Goal: Task Accomplishment & Management: Complete application form

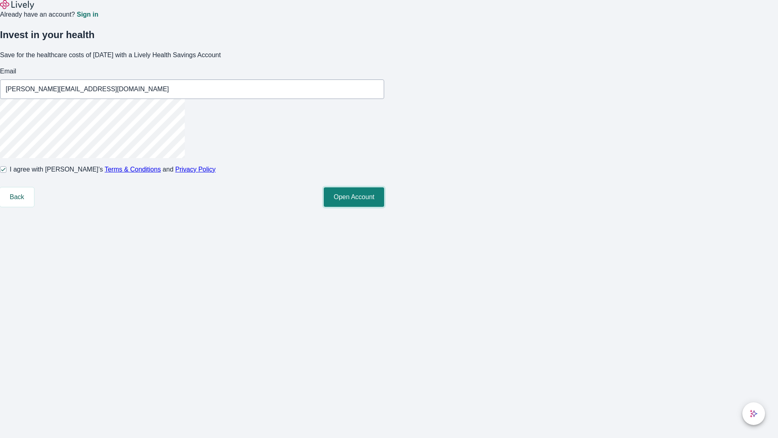
click at [384, 207] on button "Open Account" at bounding box center [354, 196] width 60 height 19
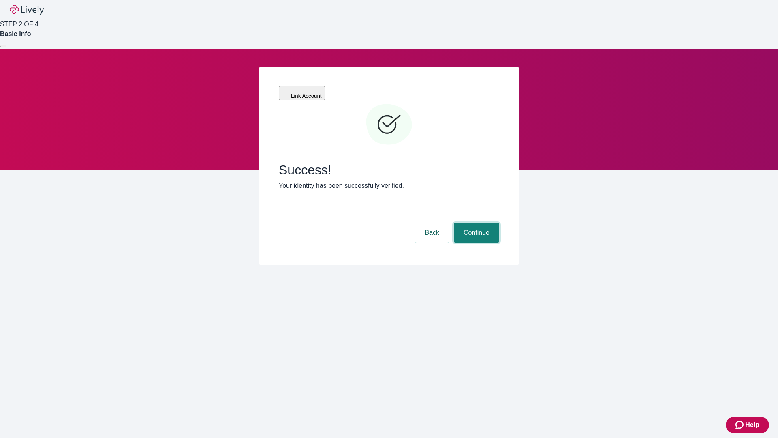
click at [475, 223] on button "Continue" at bounding box center [476, 232] width 45 height 19
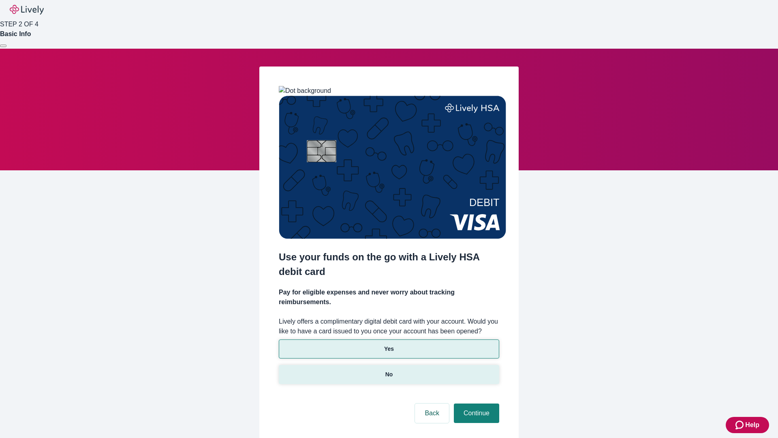
click at [389, 370] on p "No" at bounding box center [389, 374] width 8 height 9
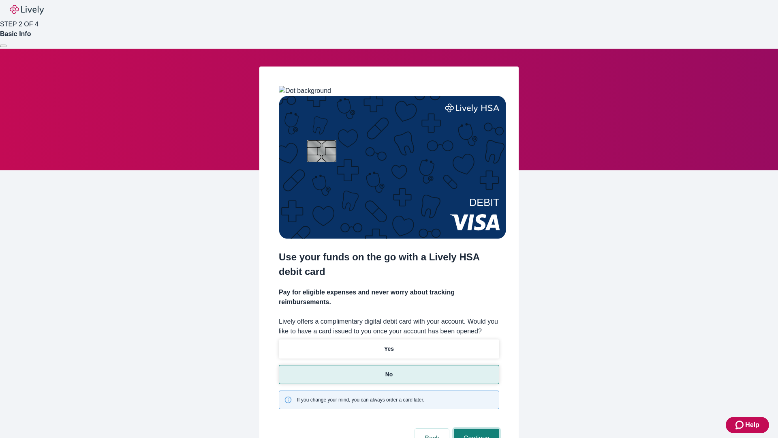
click at [475, 428] on button "Continue" at bounding box center [476, 437] width 45 height 19
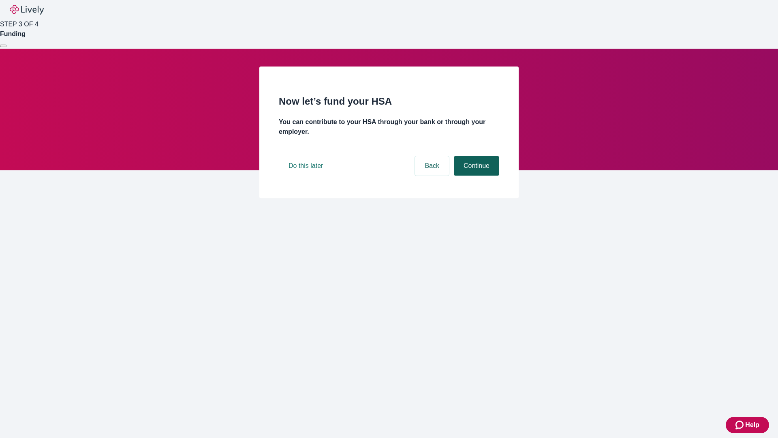
click at [475, 175] on button "Continue" at bounding box center [476, 165] width 45 height 19
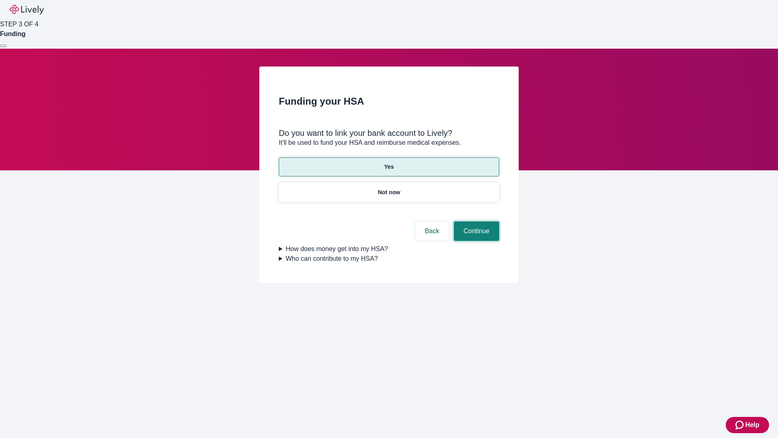
click at [475, 221] on button "Continue" at bounding box center [476, 230] width 45 height 19
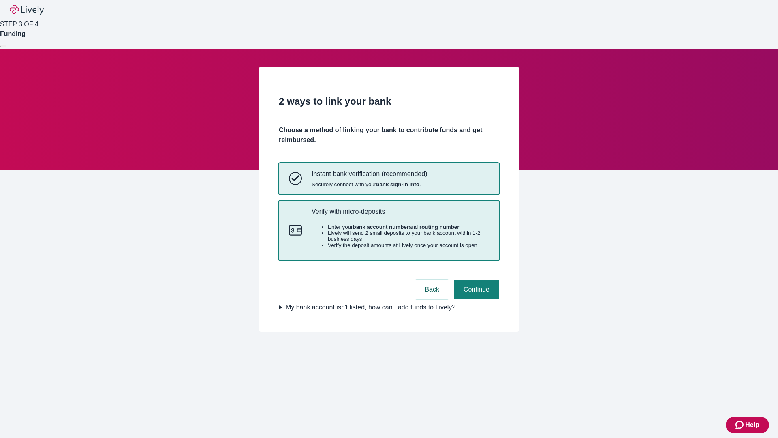
click at [400, 215] on p "Verify with micro-deposits" at bounding box center [400, 211] width 177 height 8
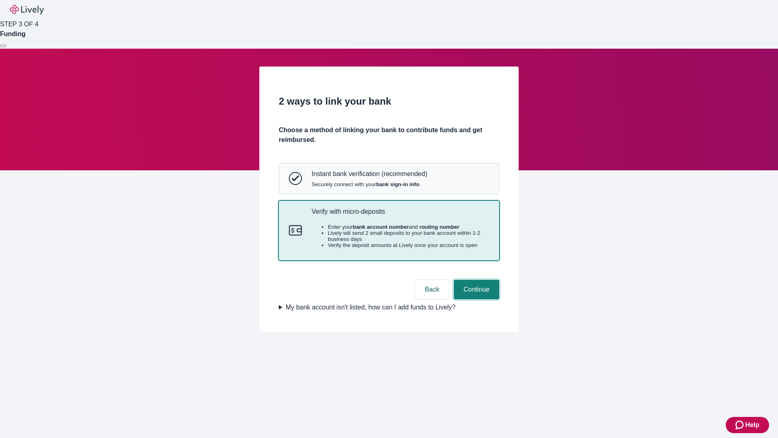
click at [475, 299] on button "Continue" at bounding box center [476, 289] width 45 height 19
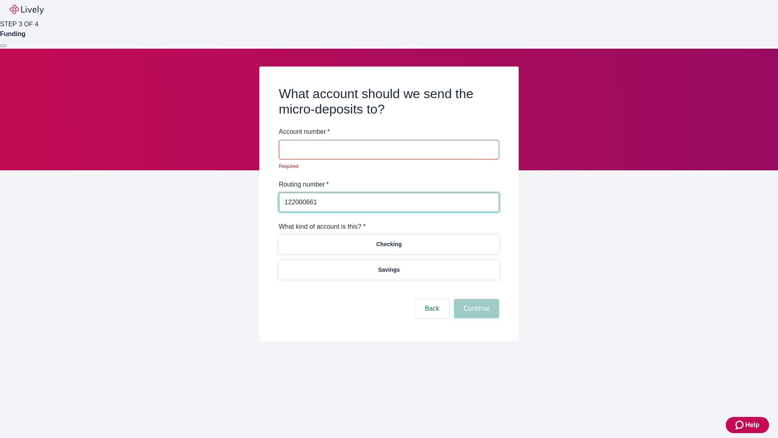
type input "122000661"
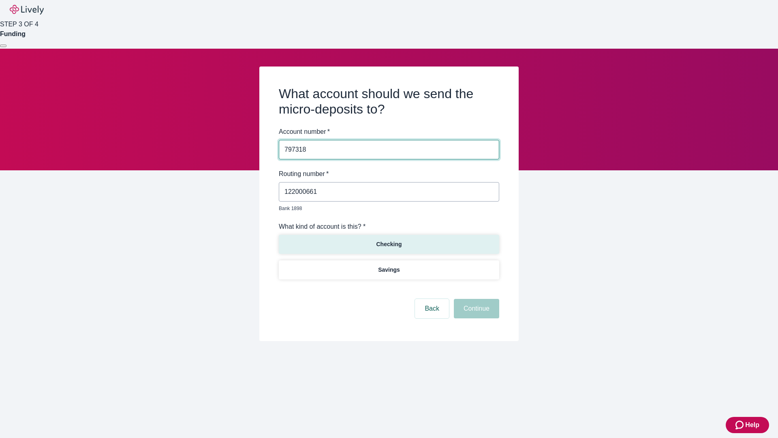
type input "797318"
click at [389, 240] on p "Checking" at bounding box center [389, 244] width 26 height 9
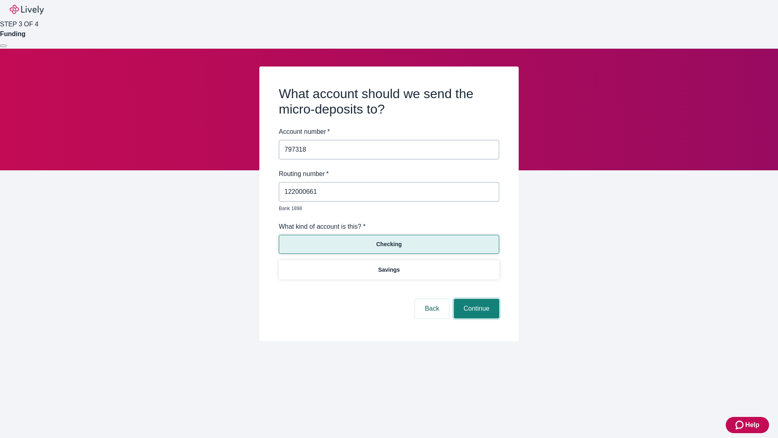
click at [475, 299] on button "Continue" at bounding box center [476, 308] width 45 height 19
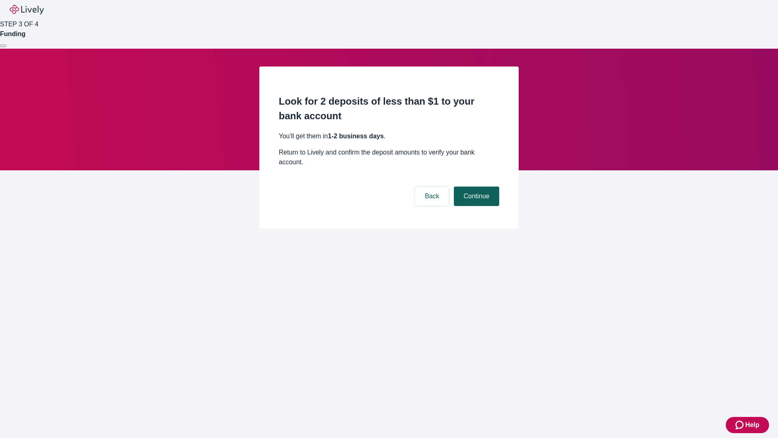
click at [475, 186] on button "Continue" at bounding box center [476, 195] width 45 height 19
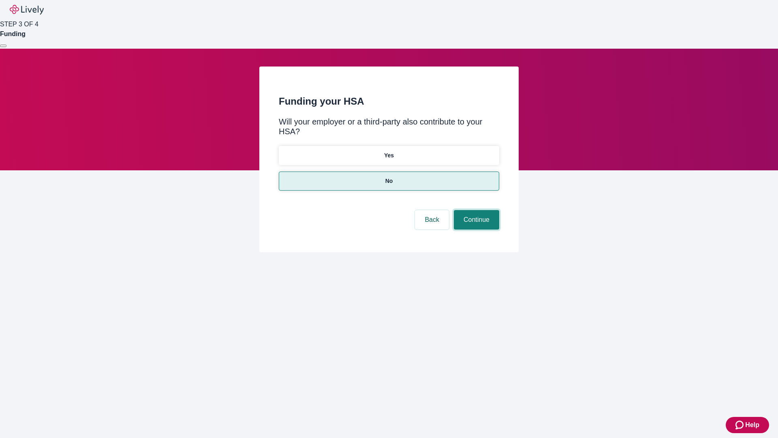
click at [475, 210] on button "Continue" at bounding box center [476, 219] width 45 height 19
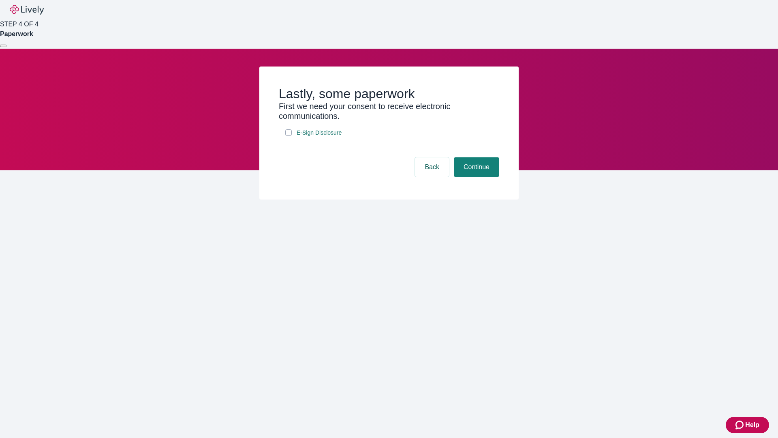
click at [289, 136] on input "E-Sign Disclosure" at bounding box center [288, 132] width 6 height 6
checkbox input "true"
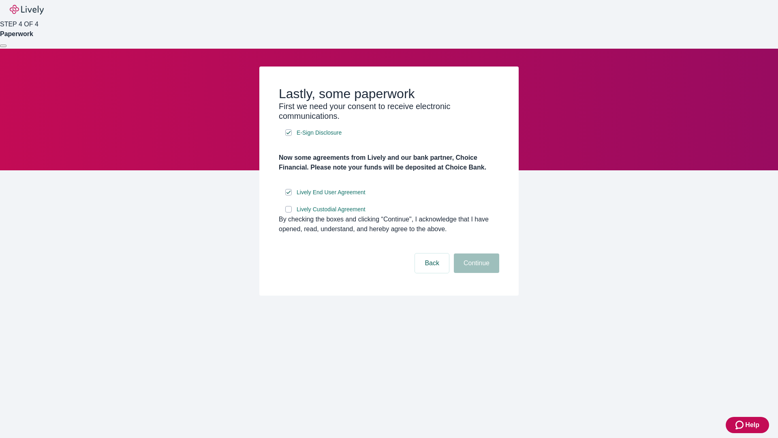
click at [289, 212] on input "Lively Custodial Agreement" at bounding box center [288, 209] width 6 height 6
checkbox input "true"
click at [475, 273] on button "Continue" at bounding box center [476, 262] width 45 height 19
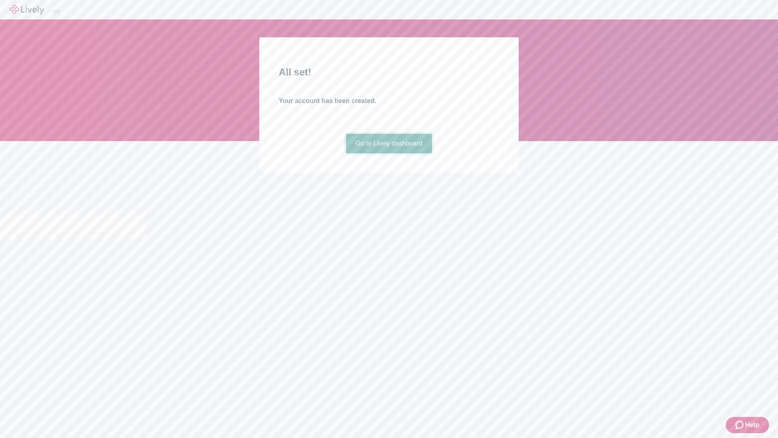
click at [389, 153] on link "Go to Lively dashboard" at bounding box center [389, 143] width 86 height 19
